Goal: Use online tool/utility: Utilize a website feature to perform a specific function

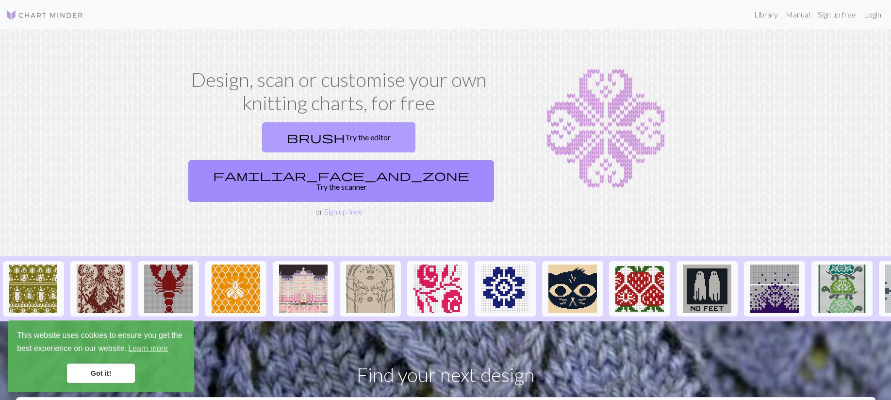
scroll to position [4, 0]
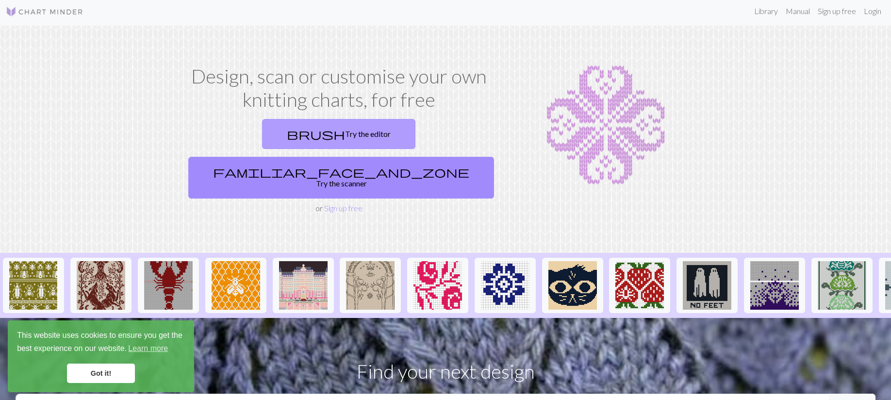
click at [263, 141] on link "brush Try the editor" at bounding box center [338, 134] width 153 height 30
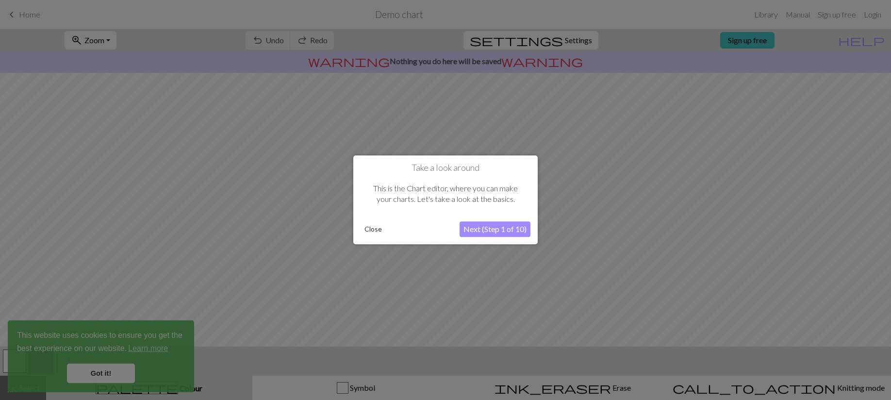
click at [471, 228] on button "Next (Step 1 of 10)" at bounding box center [494, 230] width 71 height 16
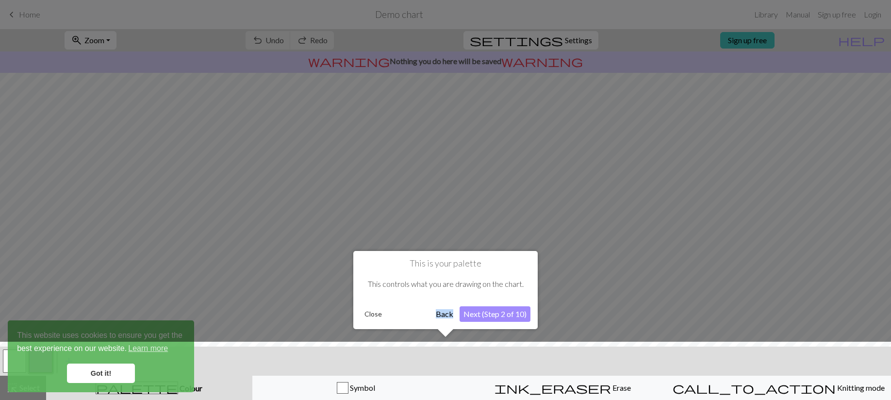
click at [475, 314] on button "Next (Step 2 of 10)" at bounding box center [494, 314] width 71 height 16
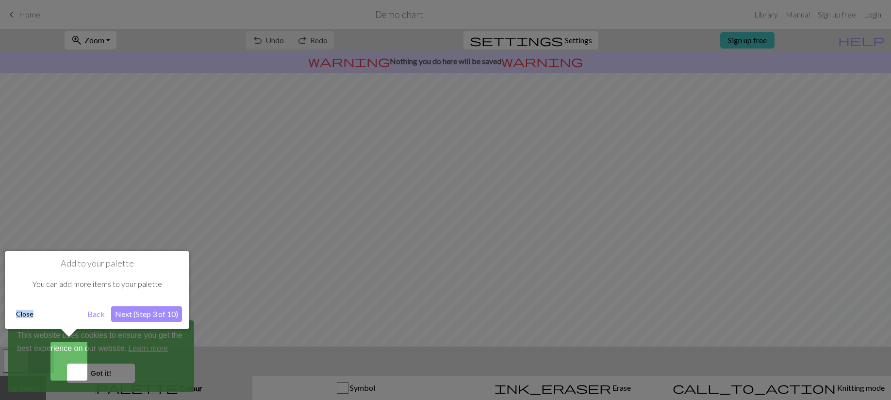
click at [22, 312] on button "Close" at bounding box center [24, 314] width 25 height 15
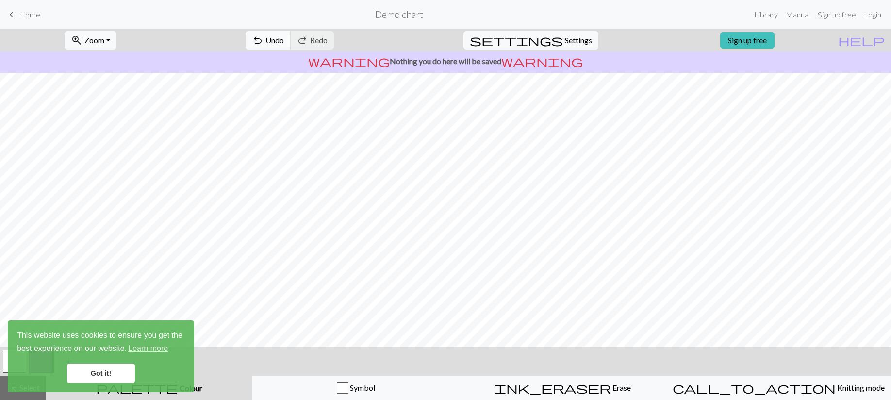
click at [284, 41] on span "Undo" at bounding box center [274, 39] width 18 height 9
click at [263, 38] on span "undo" at bounding box center [258, 40] width 12 height 14
click at [284, 37] on span "Undo" at bounding box center [274, 39] width 18 height 9
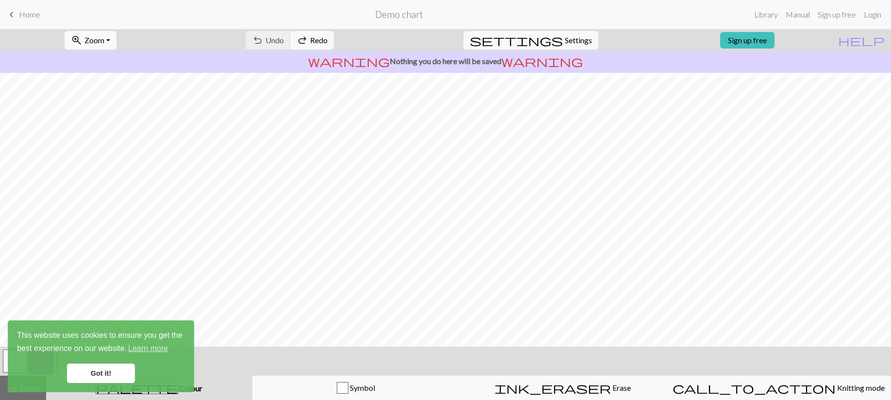
click at [104, 37] on span "Zoom" at bounding box center [94, 39] width 20 height 9
click at [102, 75] on button "Fit width" at bounding box center [103, 77] width 77 height 16
click at [565, 42] on span "Settings" at bounding box center [578, 40] width 27 height 12
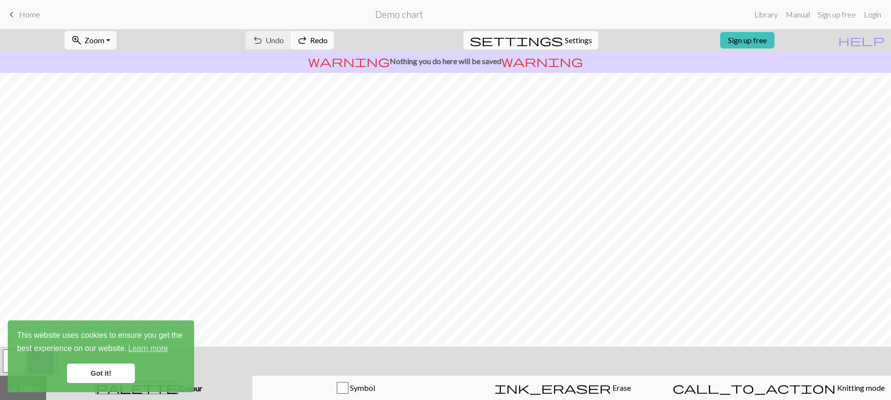
select select "aran"
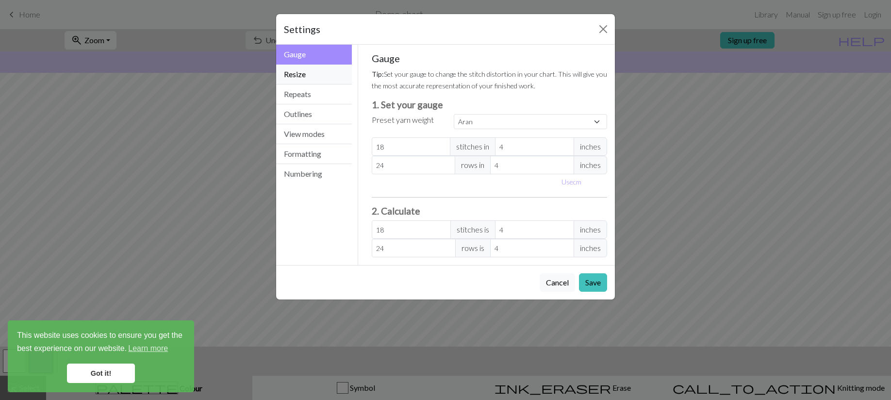
click at [294, 75] on button "Resize" at bounding box center [314, 75] width 76 height 20
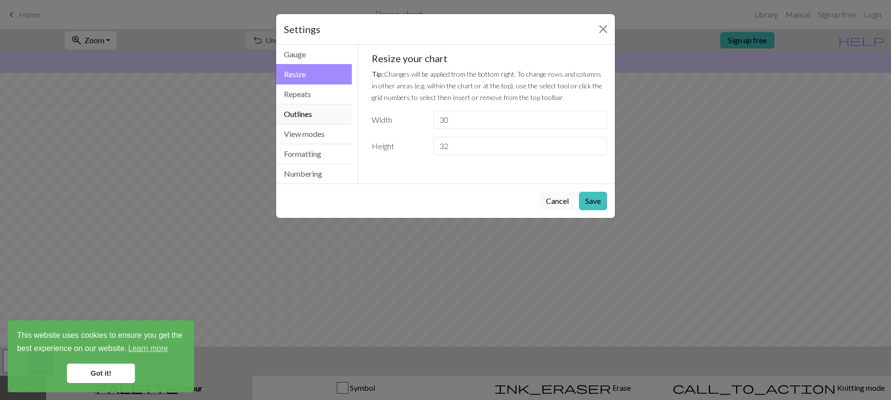
click at [300, 114] on button "Outlines" at bounding box center [314, 114] width 76 height 20
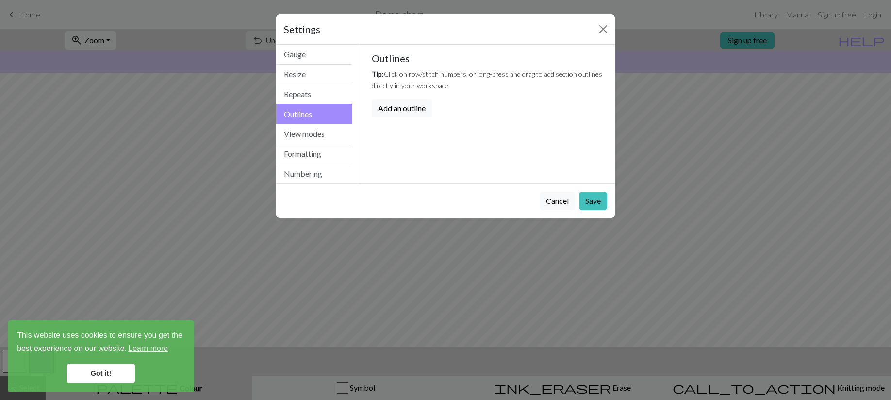
drag, startPoint x: 397, startPoint y: 130, endPoint x: 443, endPoint y: 130, distance: 46.6
click at [443, 130] on div "Gauge Tip: Set your gauge to change the stitch distortion in your chart. This w…" at bounding box center [489, 114] width 263 height 139
click at [400, 107] on button "Add an outline" at bounding box center [402, 108] width 60 height 18
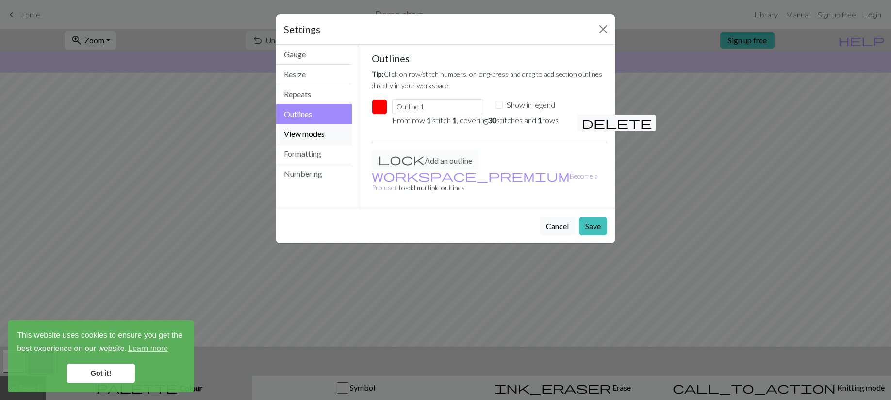
click at [301, 132] on button "View modes" at bounding box center [314, 134] width 76 height 20
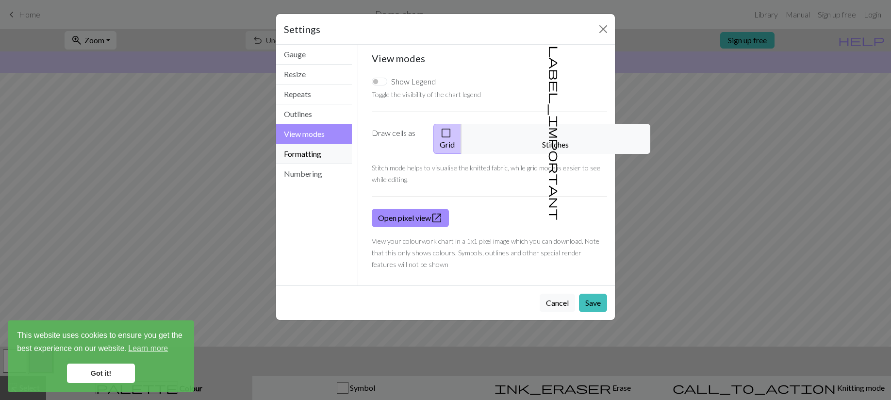
click at [302, 149] on button "Formatting" at bounding box center [314, 154] width 76 height 20
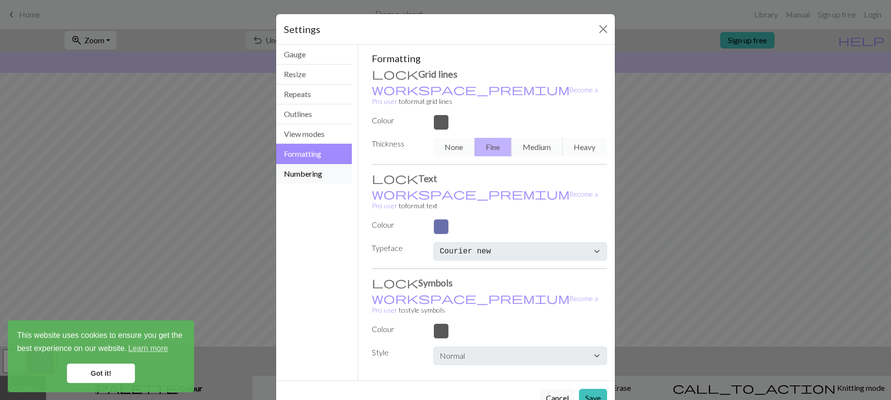
click at [308, 175] on button "Numbering" at bounding box center [314, 173] width 76 height 19
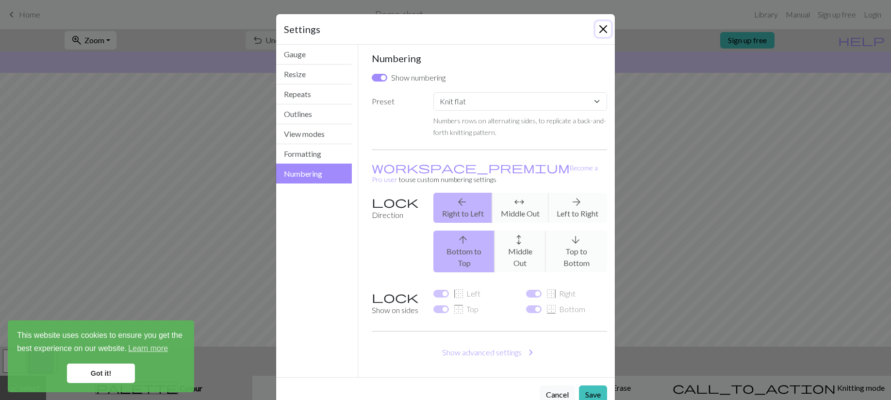
click at [602, 27] on button "Close" at bounding box center [603, 29] width 16 height 16
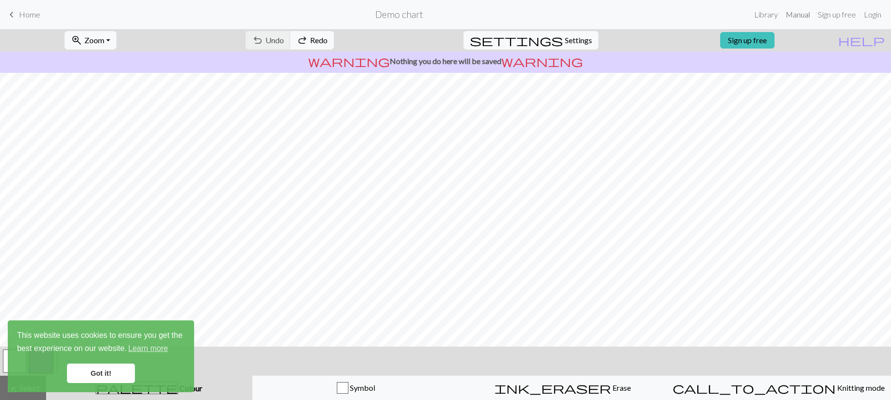
click at [805, 20] on link "Manual" at bounding box center [797, 14] width 32 height 19
